Goal: Transaction & Acquisition: Register for event/course

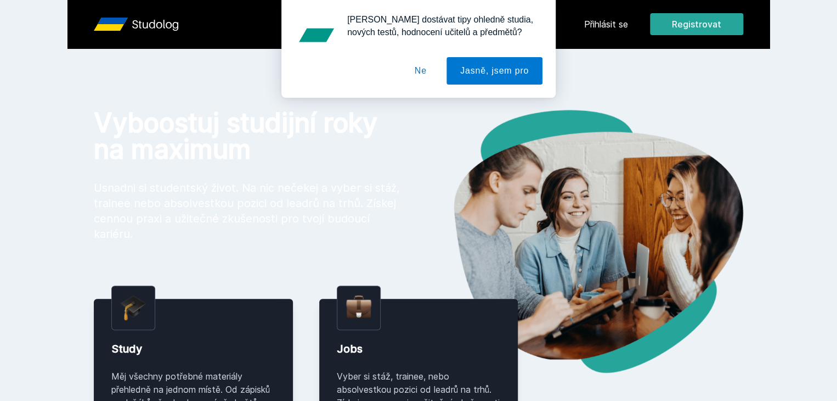
click at [424, 77] on button "Ne" at bounding box center [421, 70] width 40 height 27
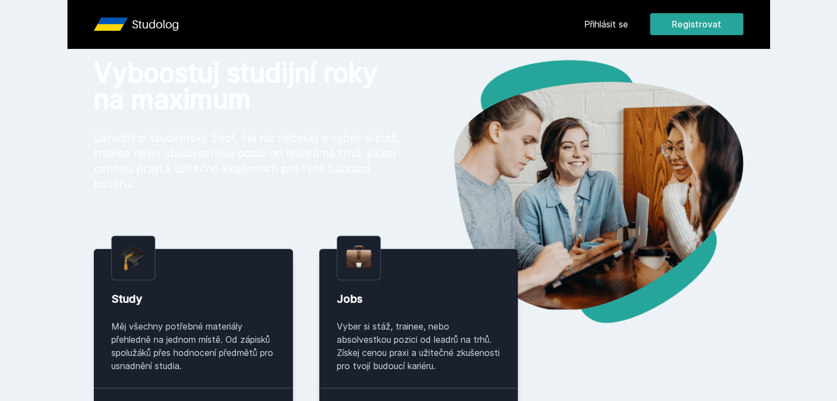
scroll to position [50, 0]
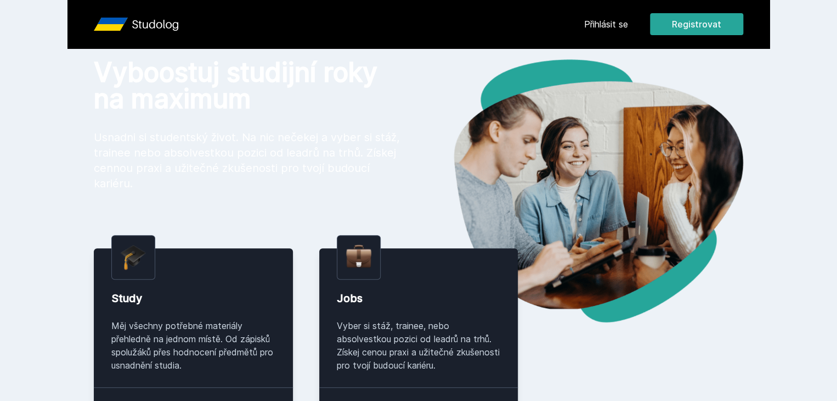
click at [628, 20] on link "Přihlásit se" at bounding box center [606, 24] width 44 height 13
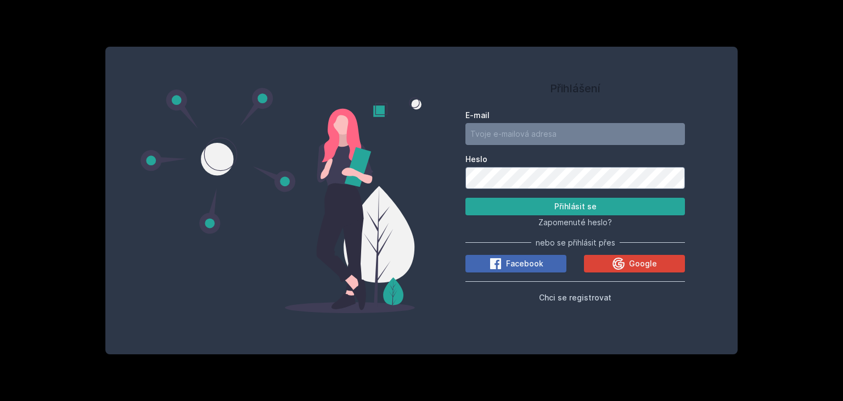
click at [586, 147] on form "E-mail Heslo Přihlásit se" at bounding box center [574, 162] width 219 height 105
click at [589, 139] on input "E-mail" at bounding box center [574, 134] width 219 height 22
click at [570, 289] on div "E-mail Heslo Přihlásit se Zapomenuté heslo? nebo se přihlásit přes Facebook Goo…" at bounding box center [574, 204] width 219 height 198
click at [570, 294] on span "Chci se registrovat" at bounding box center [575, 296] width 72 height 9
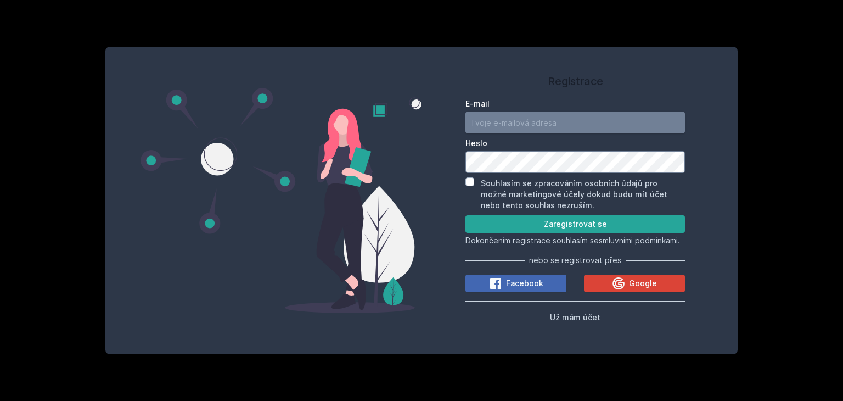
click at [593, 111] on input "E-mail" at bounding box center [574, 122] width 219 height 22
type input "marm110@vse.cz"
click at [474, 177] on input "Souhlasím se zpracováním osobních údajů pro možné marketingové účely dokud budu…" at bounding box center [469, 181] width 9 height 9
checkbox input "true"
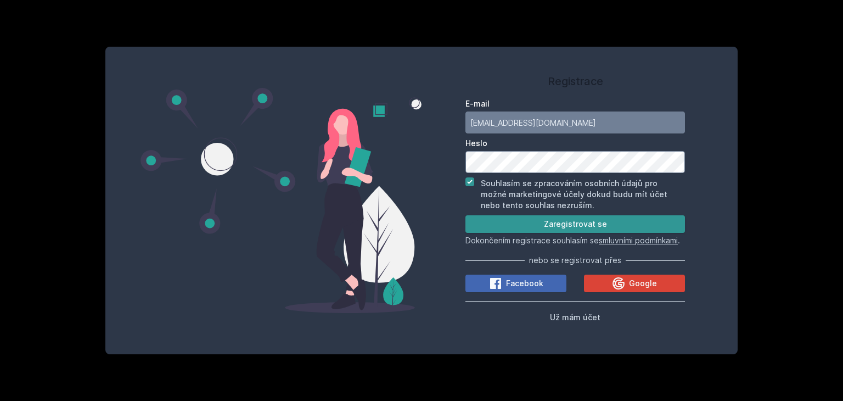
click at [518, 220] on button "Zaregistrovat se" at bounding box center [574, 224] width 219 height 18
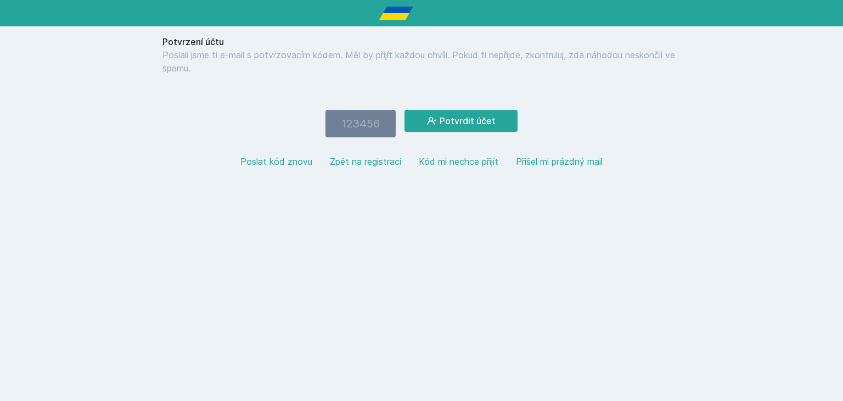
click at [437, 160] on button "Kód mi nechce přijít" at bounding box center [459, 161] width 80 height 13
paste input "653757"
click at [472, 130] on button "Potvrdit účet" at bounding box center [460, 121] width 113 height 22
drag, startPoint x: 357, startPoint y: 138, endPoint x: 345, endPoint y: 143, distance: 13.6
click at [345, 143] on div "Potvrzení účtu Poslali jsme ti e-mail s potvrzovacím kódem. Měl by přijít každo…" at bounding box center [421, 105] width 527 height 159
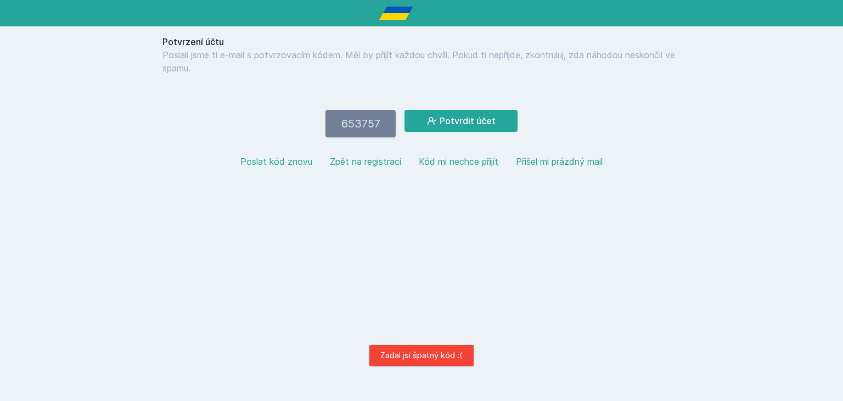
type input "6"
paste input "507219"
type input "507219"
click at [404, 110] on button "Potvrdit účet" at bounding box center [460, 121] width 113 height 22
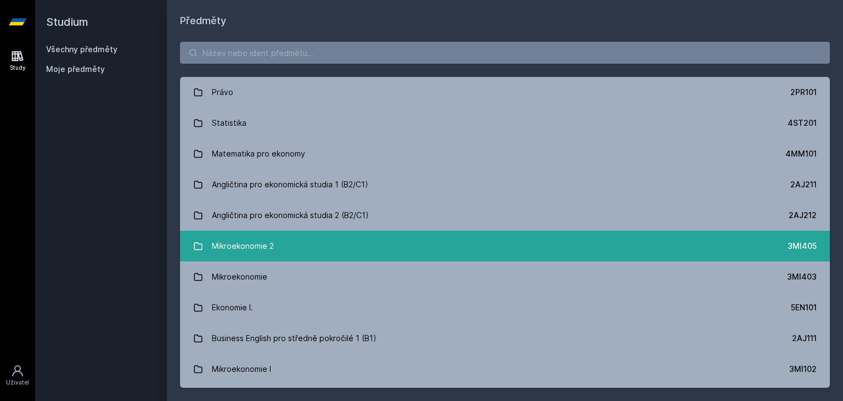
click at [250, 252] on div "Mikroekonomie 2" at bounding box center [243, 246] width 62 height 22
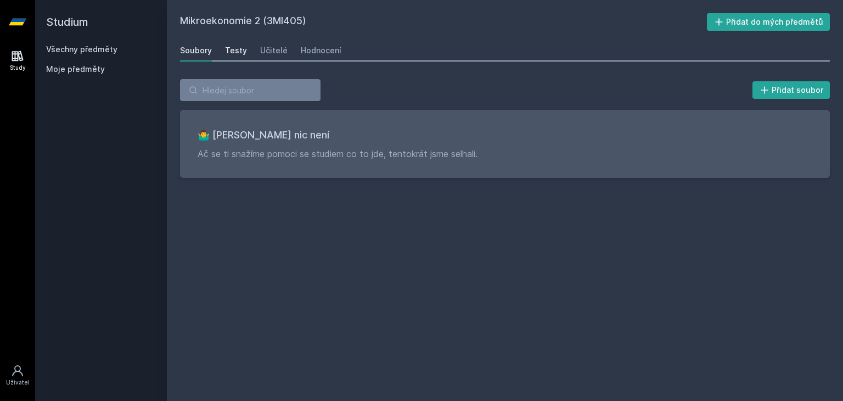
click at [230, 54] on div "Testy" at bounding box center [236, 50] width 22 height 11
click at [275, 51] on div "Učitelé" at bounding box center [273, 50] width 27 height 11
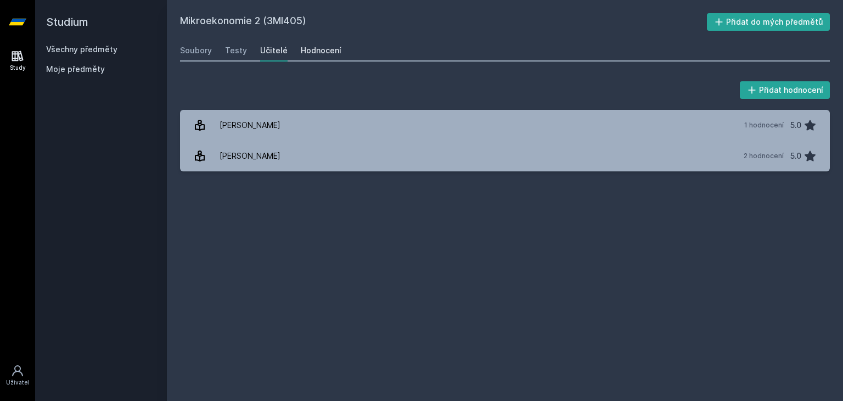
click at [324, 58] on link "Hodnocení" at bounding box center [321, 51] width 41 height 22
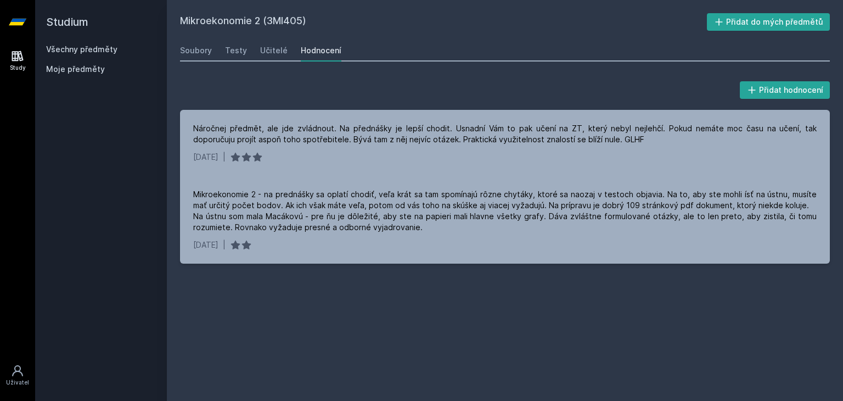
click at [86, 71] on span "Moje předměty" at bounding box center [75, 69] width 59 height 11
click at [86, 69] on span "Moje předměty" at bounding box center [75, 69] width 59 height 11
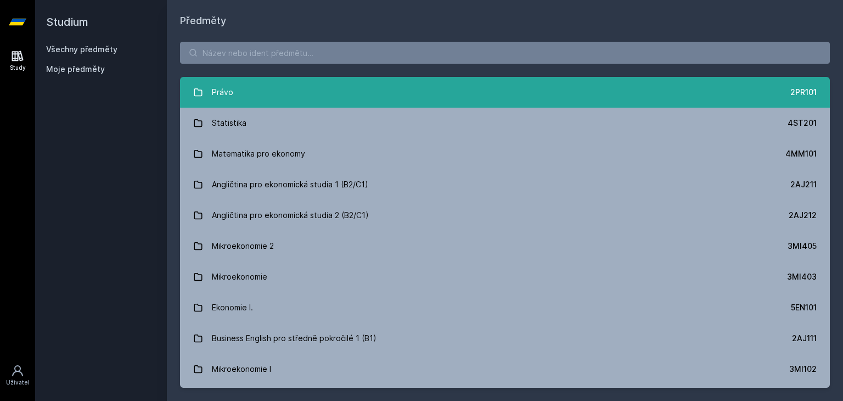
click at [214, 82] on div "Právo" at bounding box center [222, 92] width 21 height 22
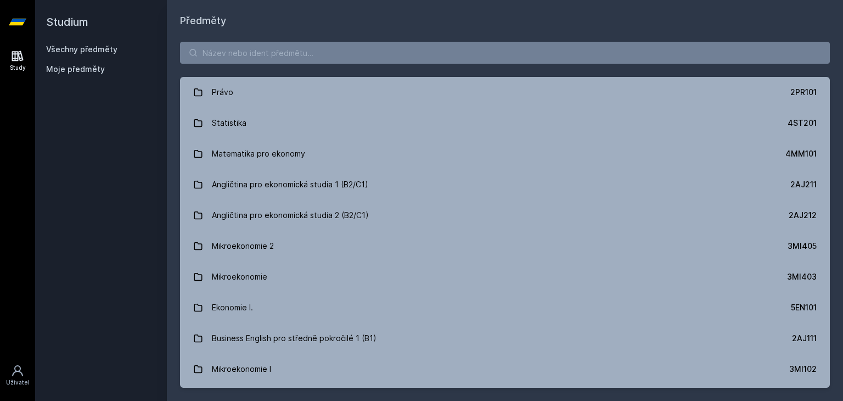
click at [48, 48] on link "Všechny předměty" at bounding box center [81, 48] width 71 height 9
click at [61, 46] on link "Všechny předměty" at bounding box center [81, 48] width 71 height 9
click at [284, 60] on input "search" at bounding box center [505, 53] width 650 height 22
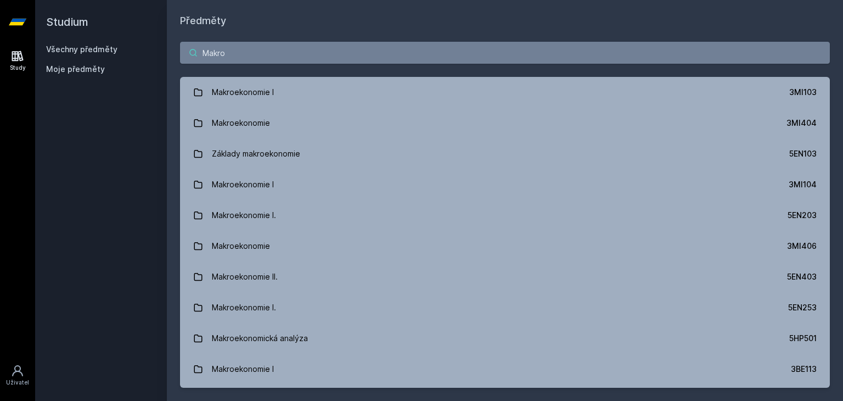
type input "Makro"
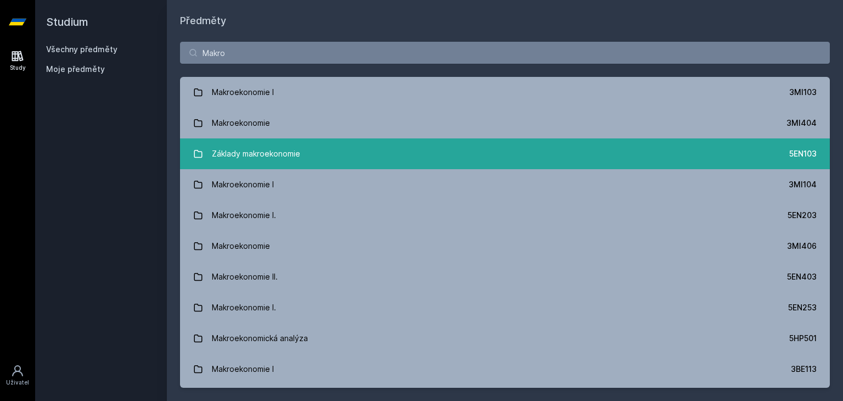
click at [252, 161] on div "Základy makroekonomie" at bounding box center [256, 154] width 88 height 22
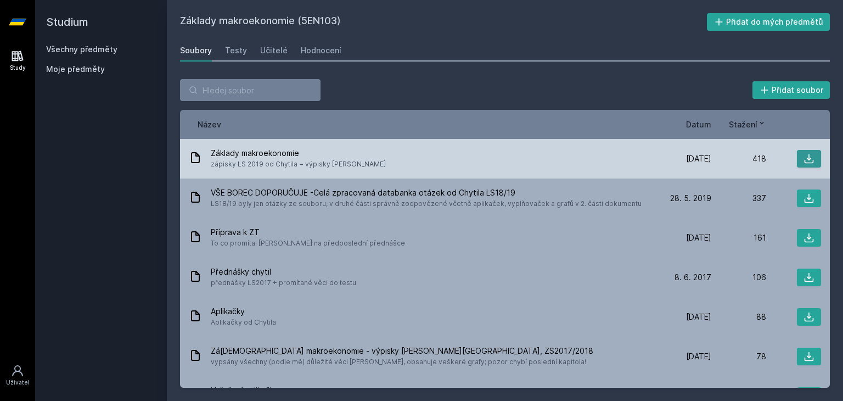
click at [809, 160] on button at bounding box center [809, 159] width 24 height 18
